Goal: Task Accomplishment & Management: Complete application form

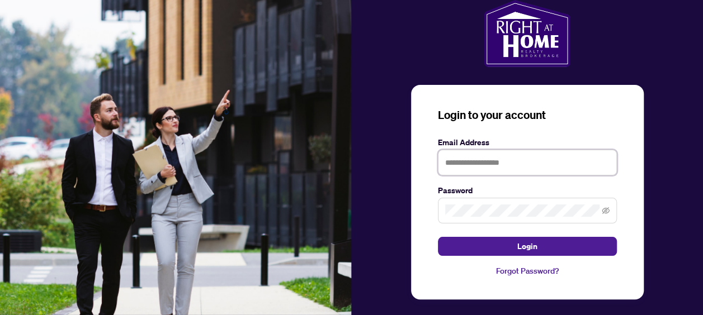
click at [508, 159] on input "text" at bounding box center [527, 163] width 179 height 26
type input "**********"
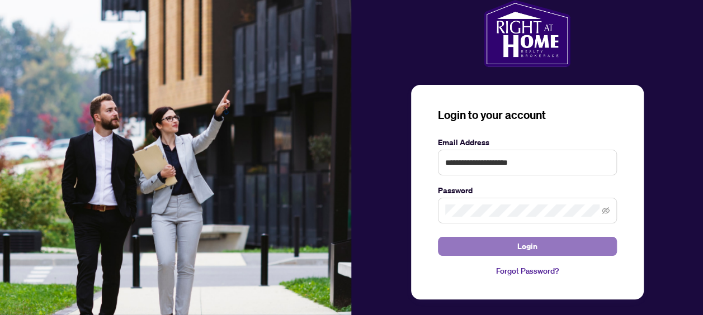
click at [542, 244] on button "Login" at bounding box center [527, 246] width 179 height 19
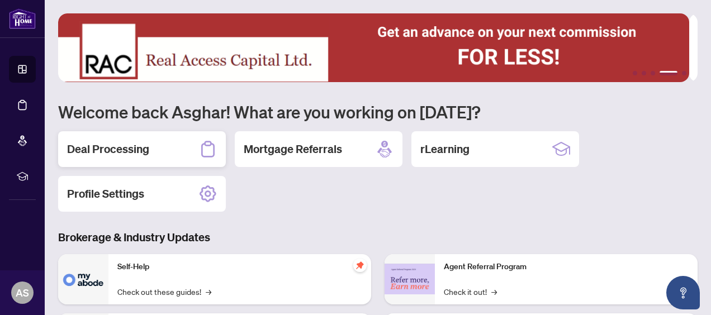
click at [169, 144] on div "Deal Processing" at bounding box center [142, 149] width 168 height 36
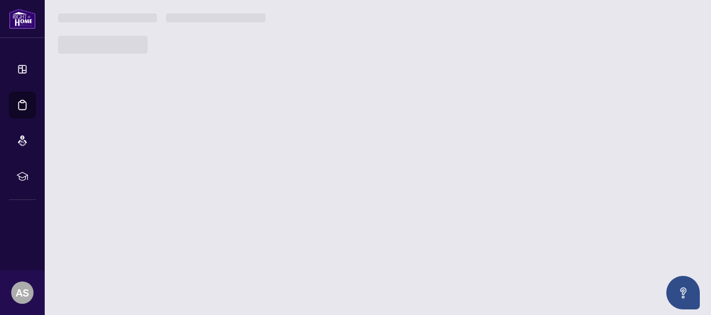
click at [169, 144] on main "1 2 3 4 5 Welcome back Asghar! What are you working on today? Deal Processing M…" at bounding box center [378, 157] width 667 height 315
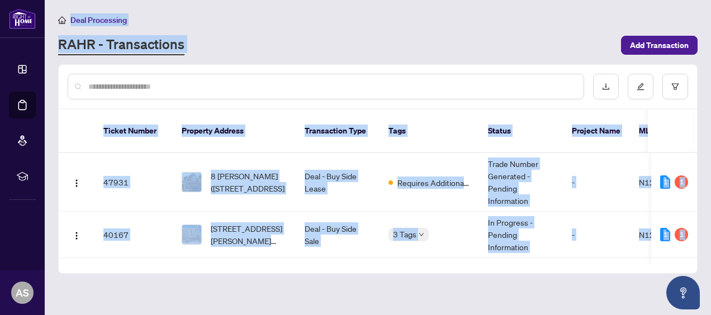
click at [507, 21] on div "Deal Processing" at bounding box center [378, 19] width 640 height 13
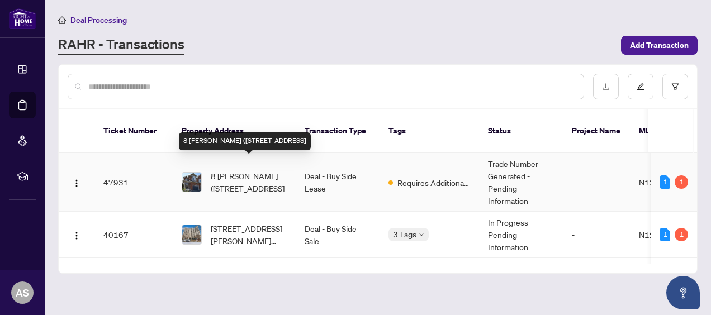
click at [262, 170] on span "8 [PERSON_NAME] ([STREET_ADDRESS]" at bounding box center [249, 182] width 76 height 25
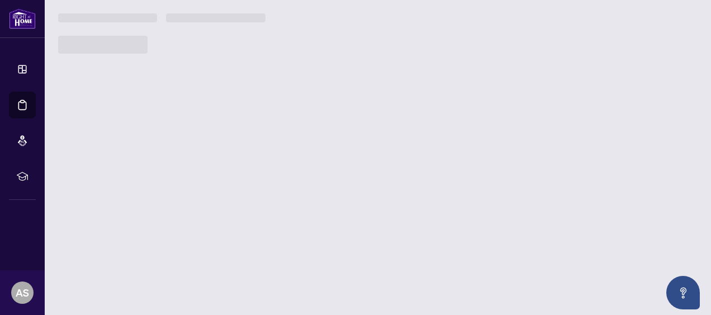
click at [262, 167] on main "Deal Processing RAHR - Transactions Add Transaction Ticket Number Property Addr…" at bounding box center [378, 157] width 667 height 315
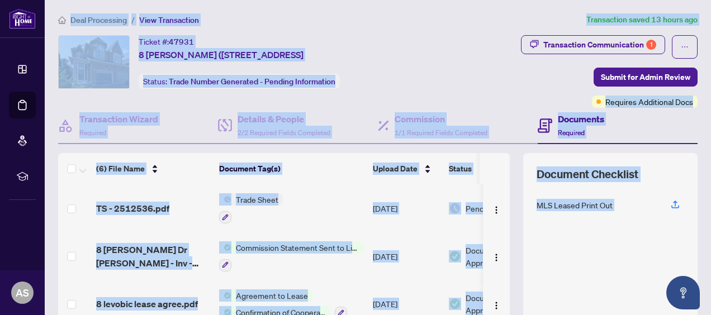
click at [458, 50] on div "Transaction Communication 1 Submit for Admin Review Requires Additional Docs" at bounding box center [565, 71] width 265 height 73
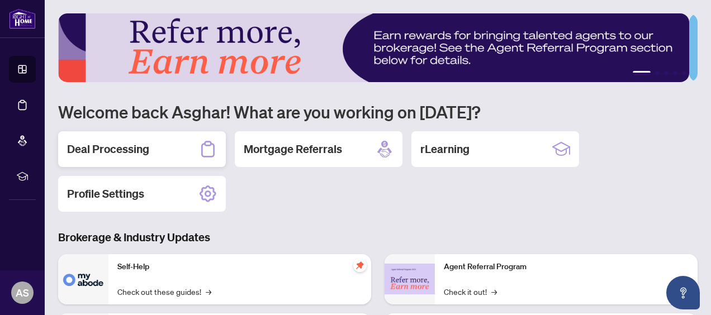
click at [139, 144] on h2 "Deal Processing" at bounding box center [108, 149] width 82 height 16
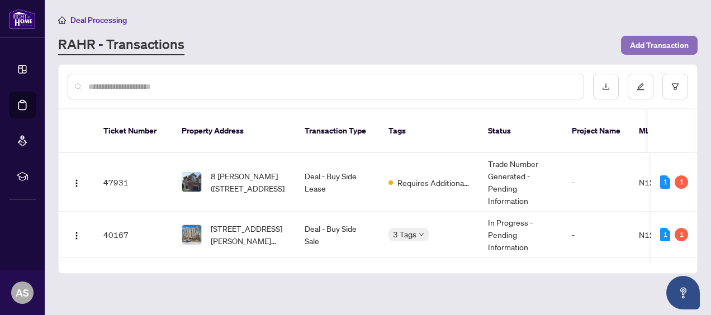
click at [660, 40] on span "Add Transaction" at bounding box center [659, 45] width 59 height 18
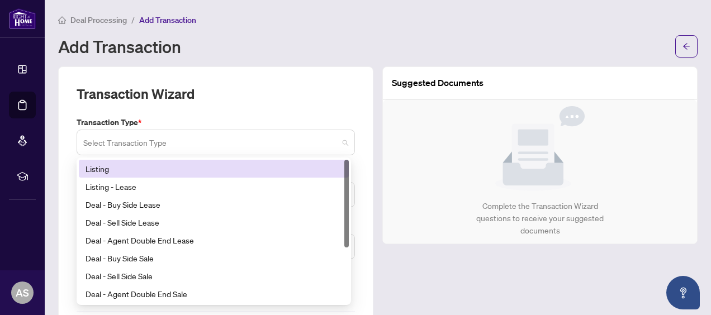
click at [340, 145] on span at bounding box center [215, 142] width 265 height 21
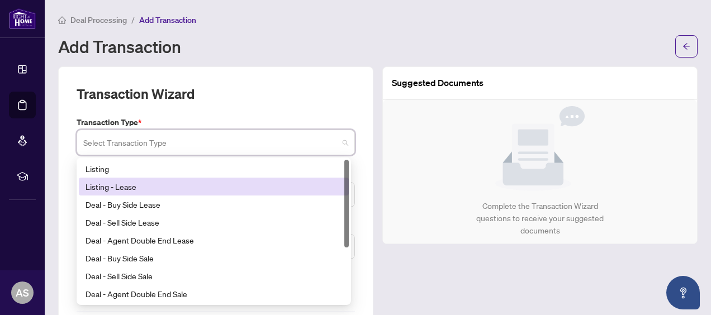
click at [123, 186] on div "Listing - Lease" at bounding box center [214, 187] width 257 height 12
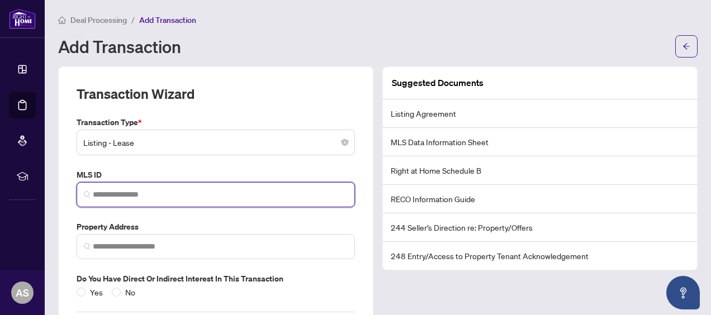
click at [191, 196] on input "search" at bounding box center [220, 195] width 255 height 12
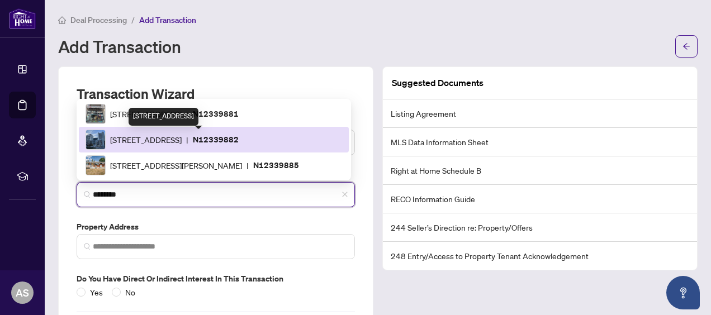
click at [168, 140] on span "8888 Yonge St, Richmond Hill, Ontario L4C 5V6, Canada" at bounding box center [146, 140] width 72 height 12
type input "*********"
type input "**********"
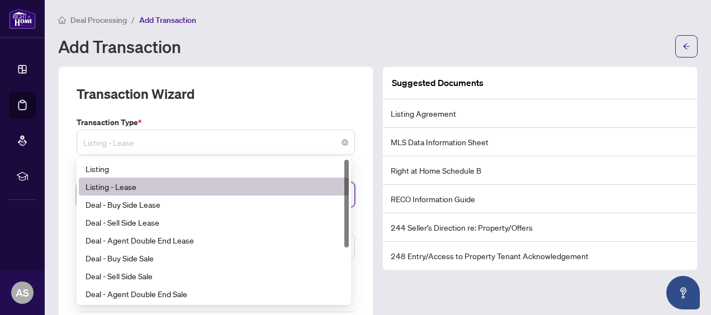
click at [168, 140] on span "Listing - Lease" at bounding box center [215, 142] width 265 height 21
type input "*********"
click at [127, 187] on div "Listing - Lease" at bounding box center [214, 187] width 257 height 12
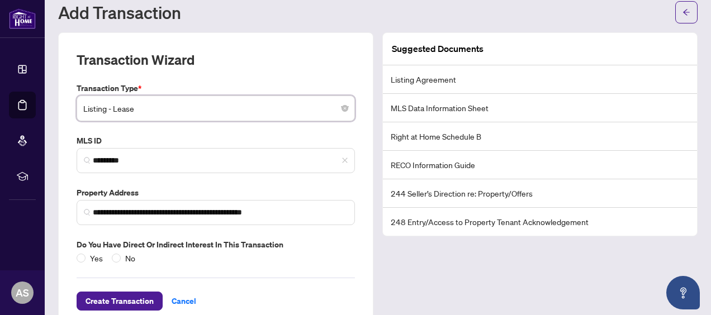
scroll to position [59, 0]
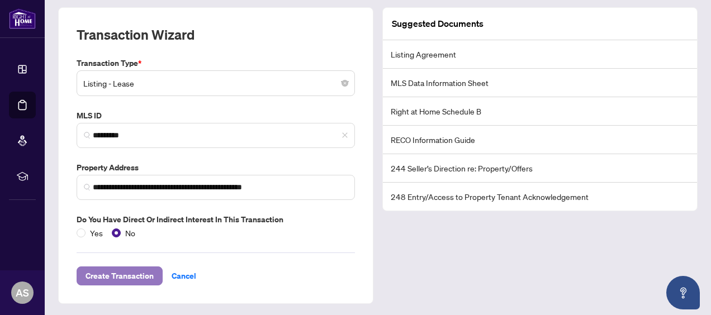
click at [134, 271] on span "Create Transaction" at bounding box center [120, 276] width 68 height 18
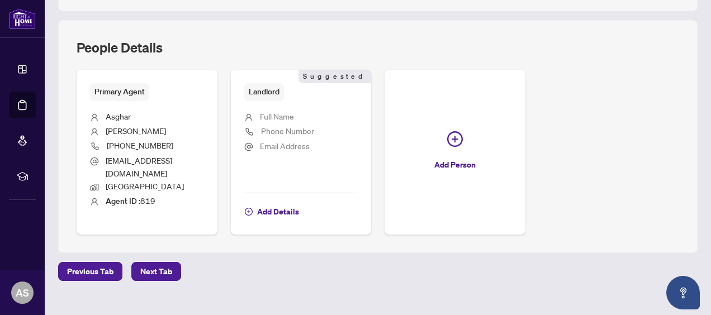
scroll to position [407, 0]
click at [161, 263] on span "Next Tab" at bounding box center [156, 272] width 32 height 18
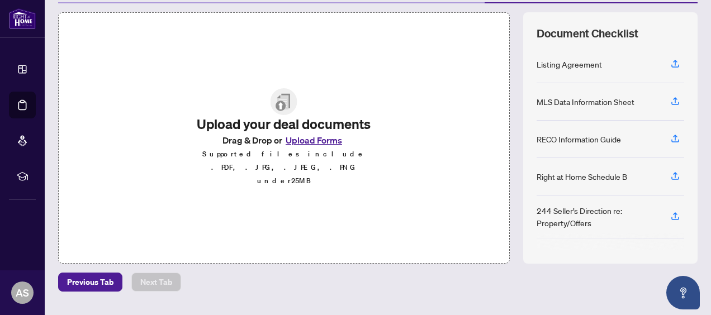
scroll to position [168, 0]
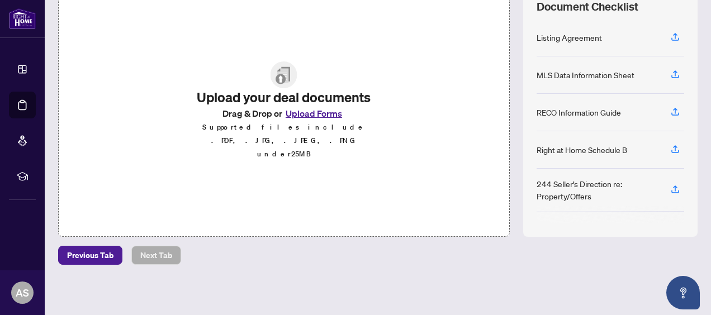
click at [318, 116] on button "Upload Forms" at bounding box center [313, 113] width 63 height 15
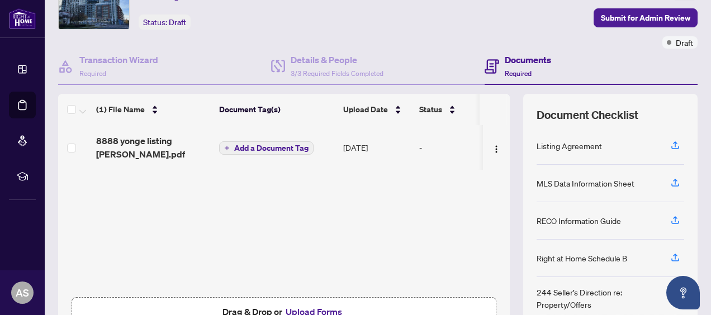
scroll to position [59, 0]
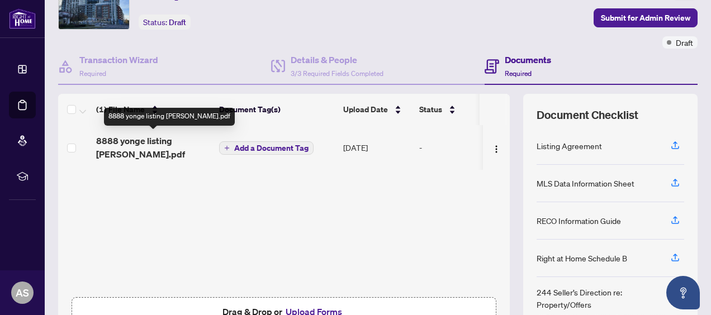
click at [136, 143] on span "8888 yonge listing [PERSON_NAME].pdf" at bounding box center [153, 147] width 114 height 27
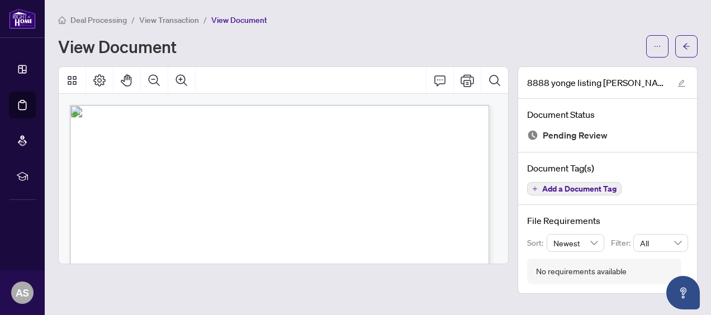
click at [422, 22] on div "Deal Processing / View Transaction / View Document" at bounding box center [378, 19] width 640 height 13
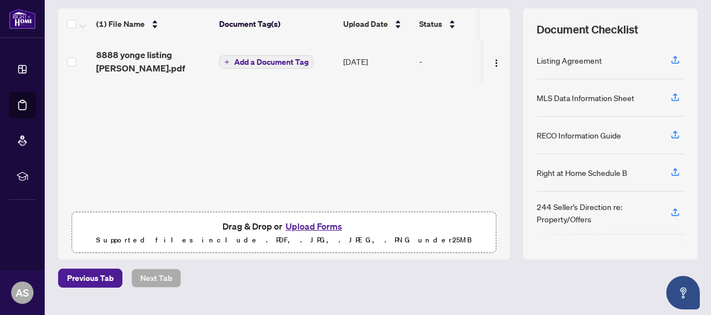
scroll to position [168, 0]
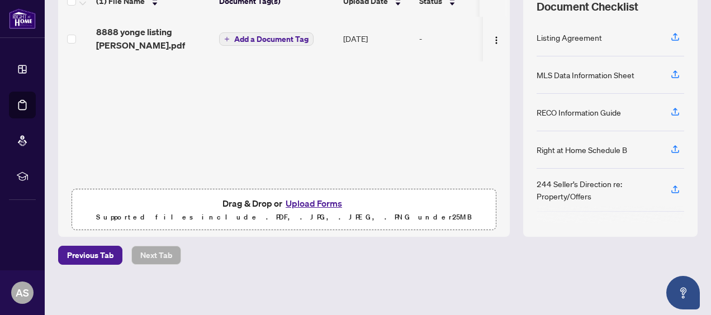
click at [319, 216] on p "Supported files include .PDF, .JPG, .JPEG, .PNG under 25 MB" at bounding box center [284, 217] width 410 height 13
click at [305, 204] on button "Upload Forms" at bounding box center [313, 203] width 63 height 15
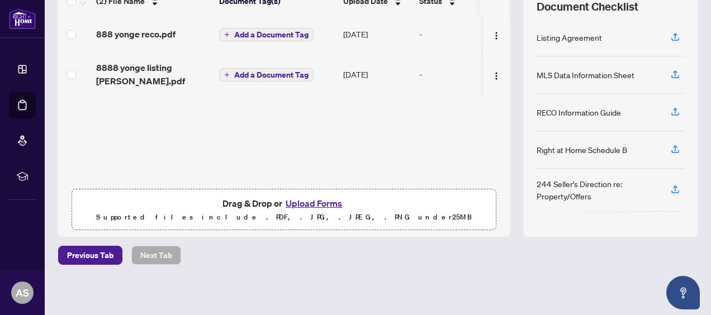
scroll to position [0, 0]
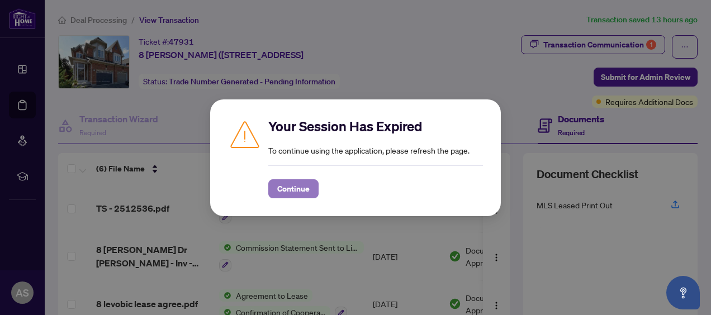
click at [291, 189] on span "Continue" at bounding box center [293, 189] width 32 height 18
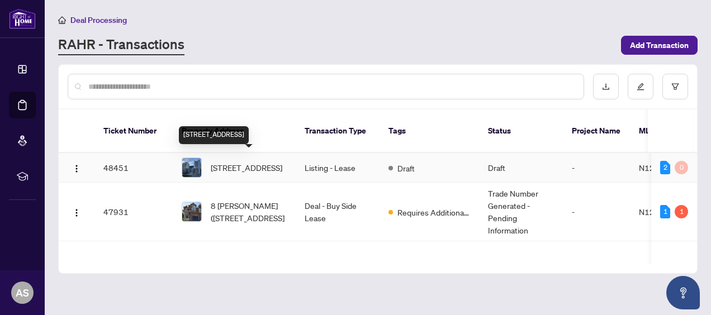
click at [225, 169] on span "[STREET_ADDRESS]" at bounding box center [247, 168] width 72 height 12
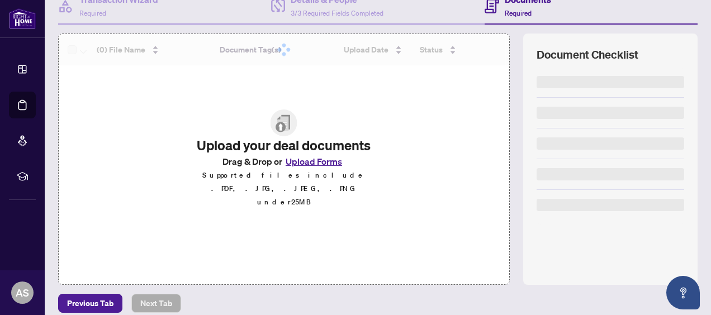
scroll to position [122, 0]
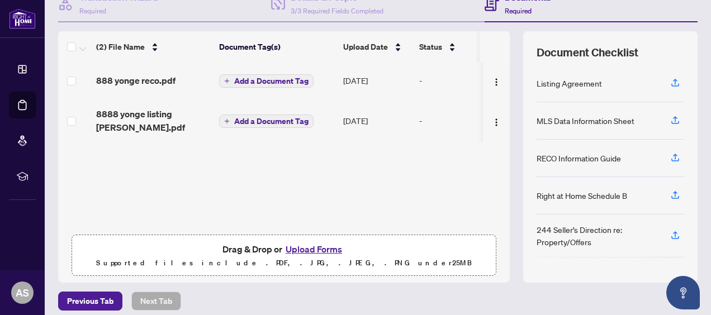
click at [597, 192] on div "Right at Home Schedule B" at bounding box center [582, 196] width 91 height 12
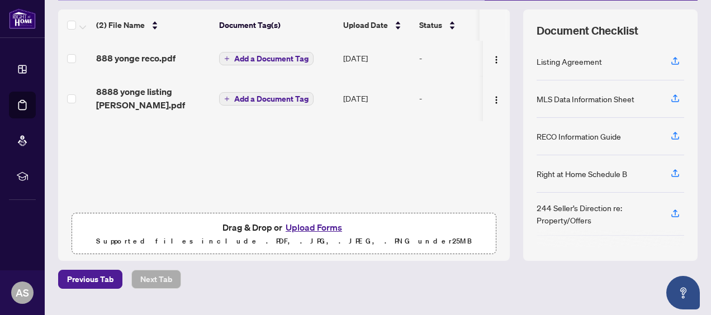
scroll to position [149, 0]
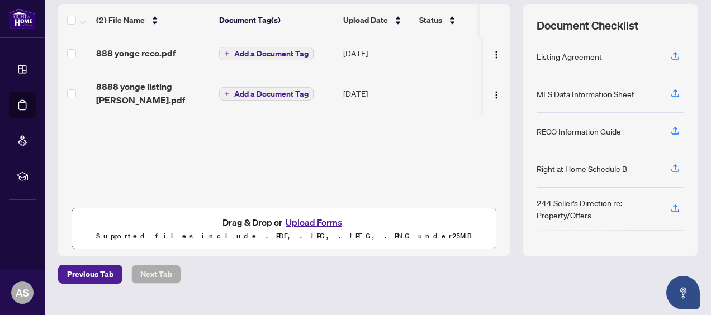
click at [310, 223] on button "Upload Forms" at bounding box center [313, 222] width 63 height 15
